Goal: Navigation & Orientation: Find specific page/section

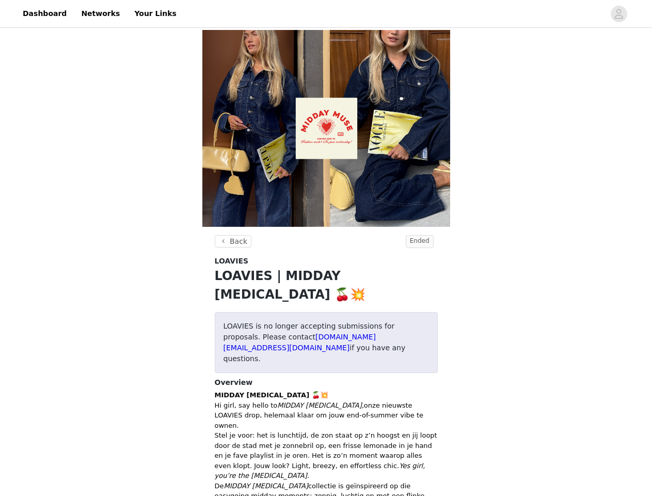
click at [326, 248] on header "Back Ended" at bounding box center [326, 245] width 223 height 21
click at [326, 14] on div at bounding box center [394, 13] width 422 height 23
click at [619, 14] on icon "avatar" at bounding box center [619, 14] width 10 height 17
click at [232, 241] on body "Dashboard Networks Your Links Back Ended LOAVIES LOAVIES | MIDDAY [MEDICAL_DATA…" at bounding box center [326, 248] width 652 height 496
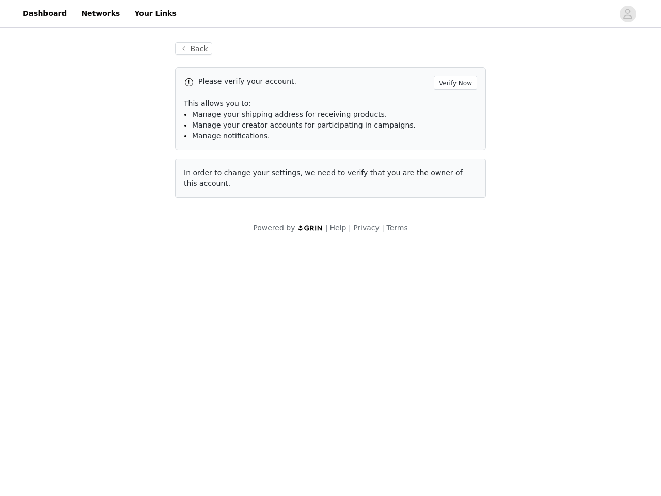
click at [420, 241] on body "Dashboard Networks Your Links Back Please verify your account. Verify Now This …" at bounding box center [330, 248] width 661 height 496
